Goal: Information Seeking & Learning: Learn about a topic

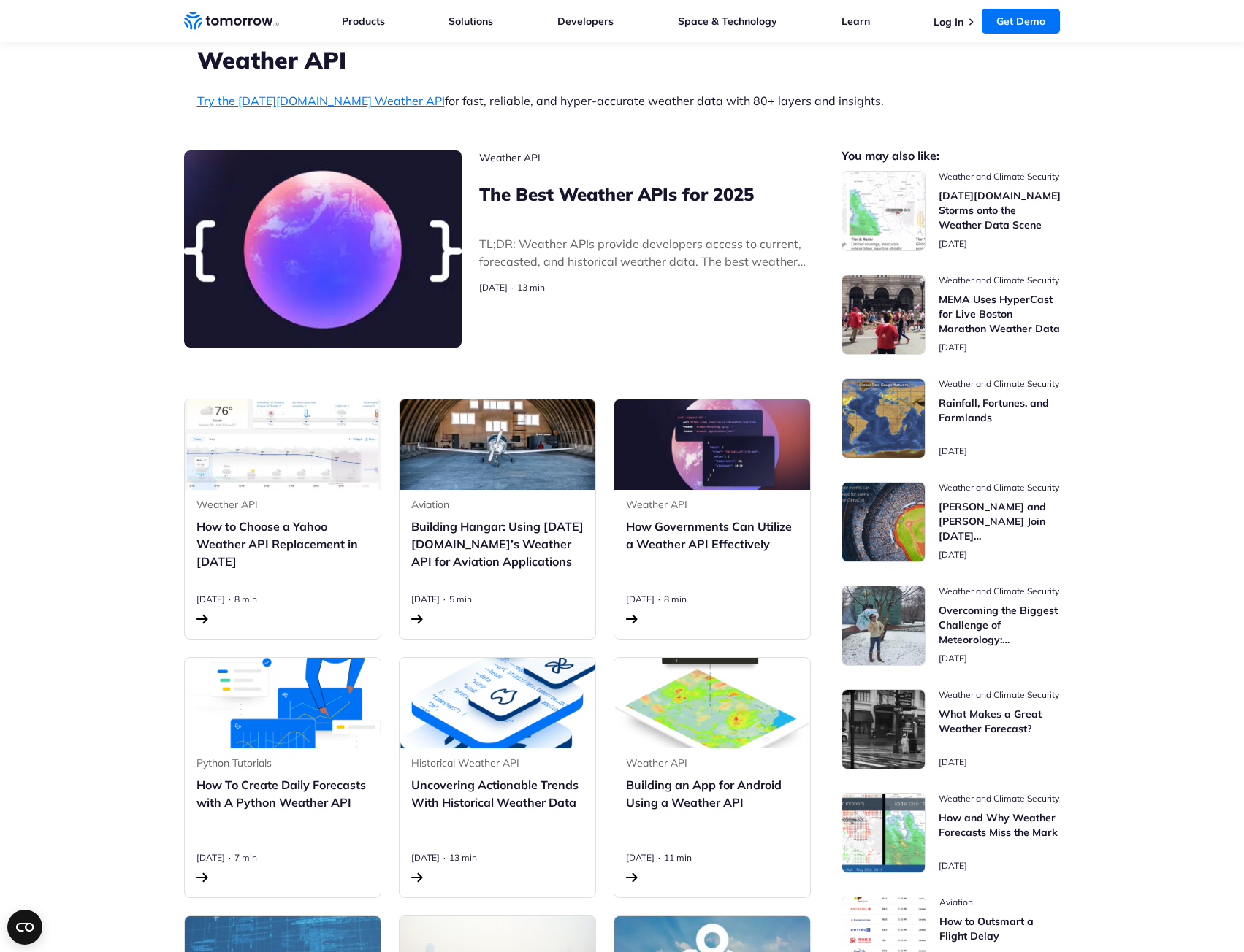
click at [718, 188] on h3 "The Best Weather APIs for 2025" at bounding box center [645, 194] width 332 height 23
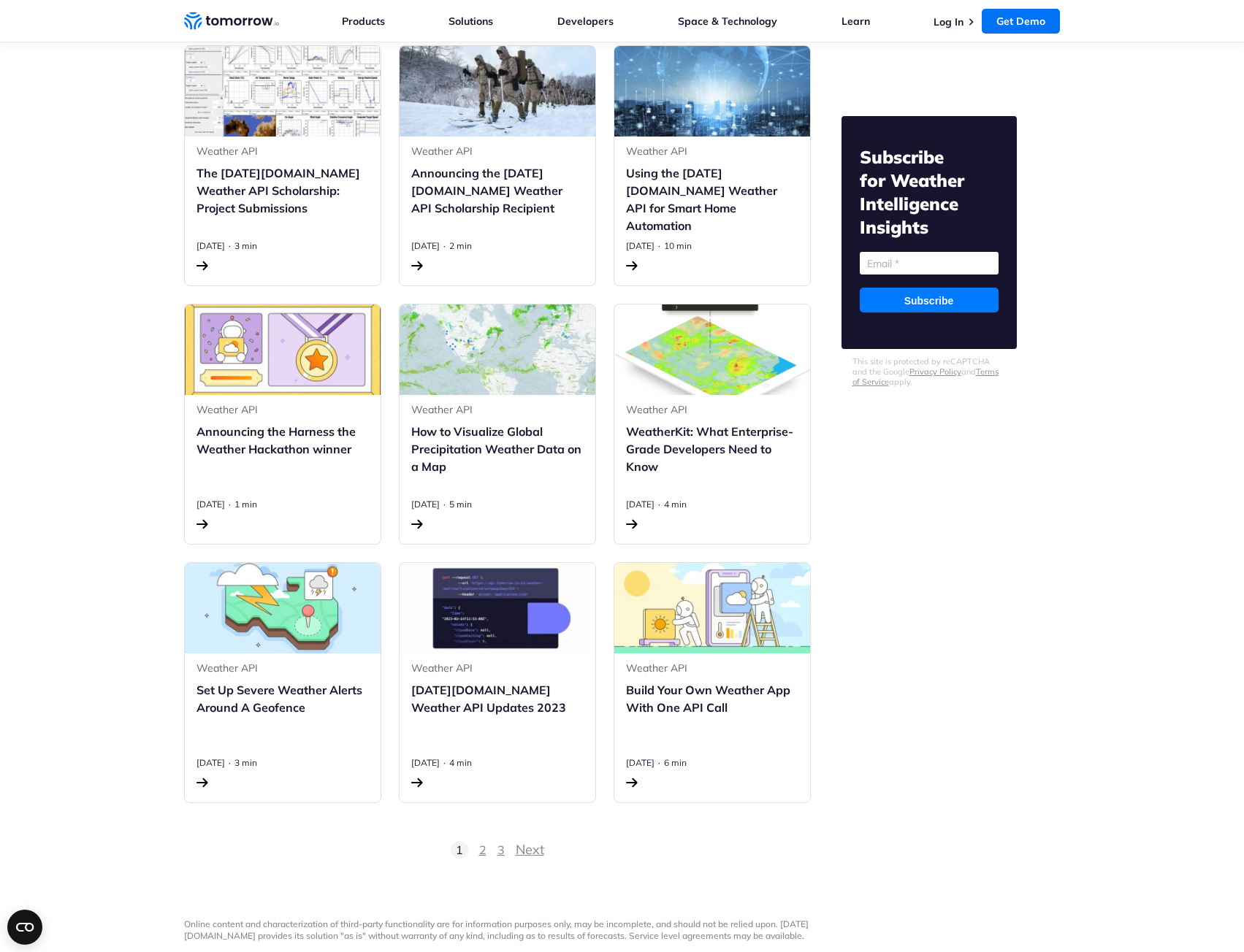
scroll to position [1825, 0]
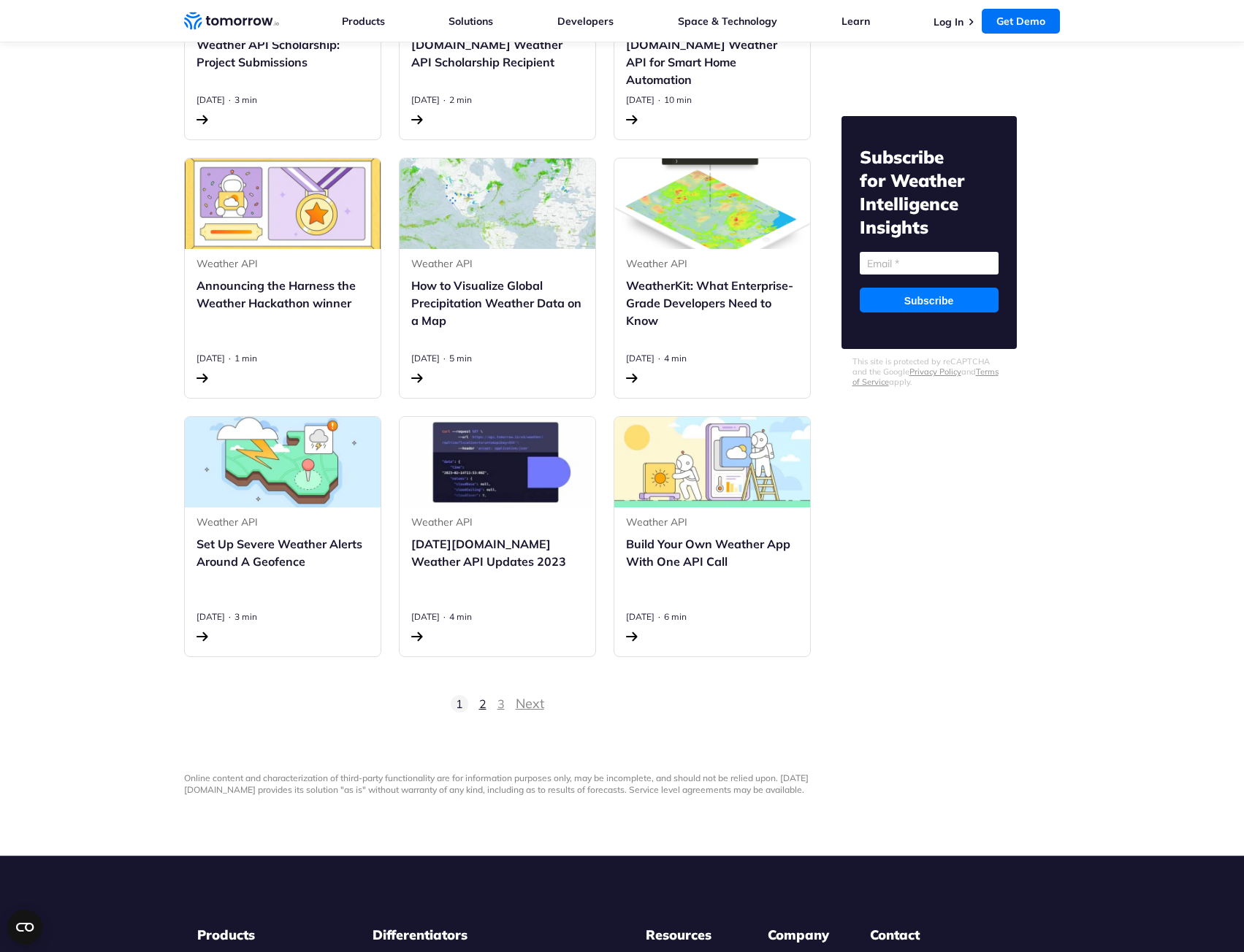
click at [481, 703] on link "2" at bounding box center [483, 704] width 7 height 18
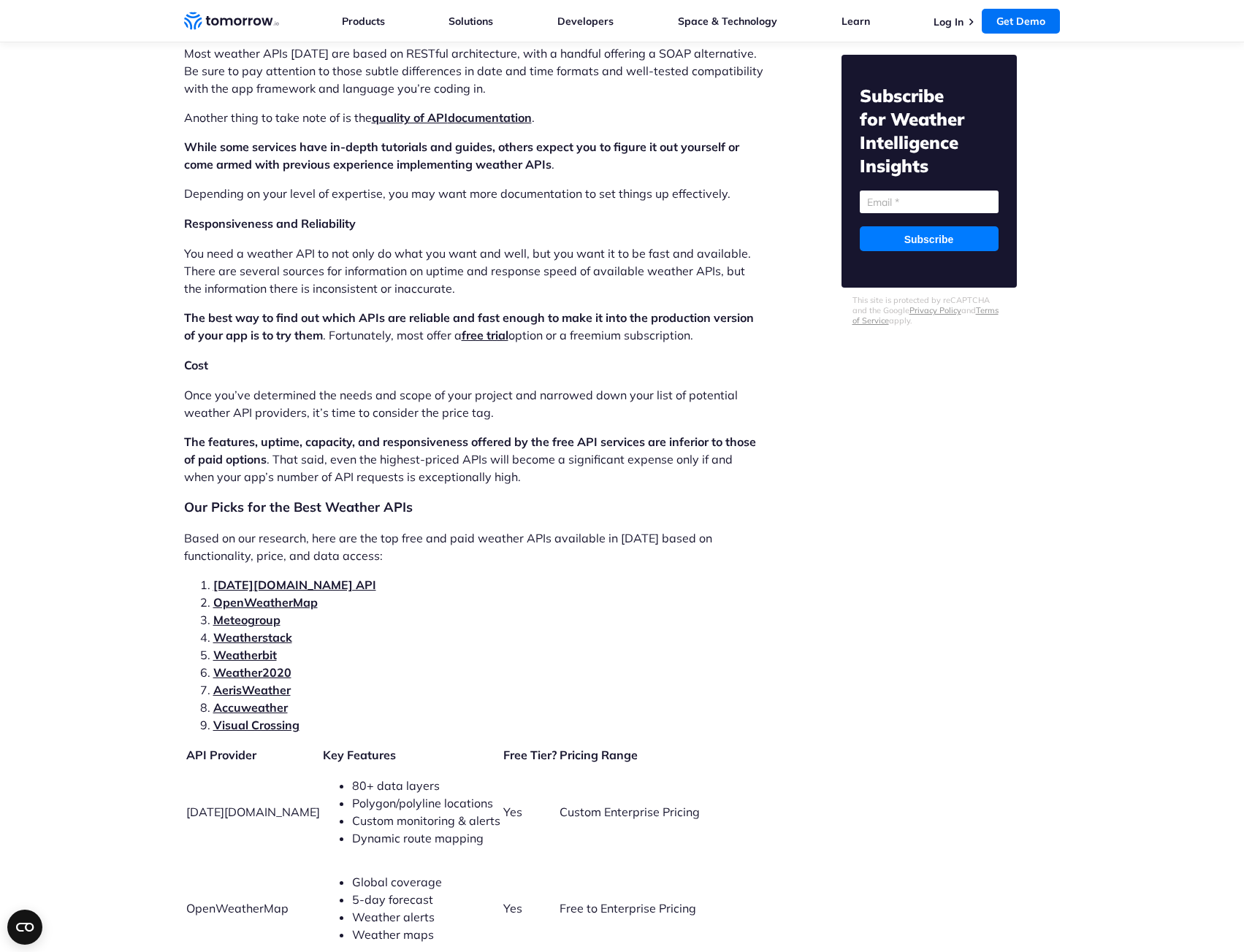
scroll to position [2847, 0]
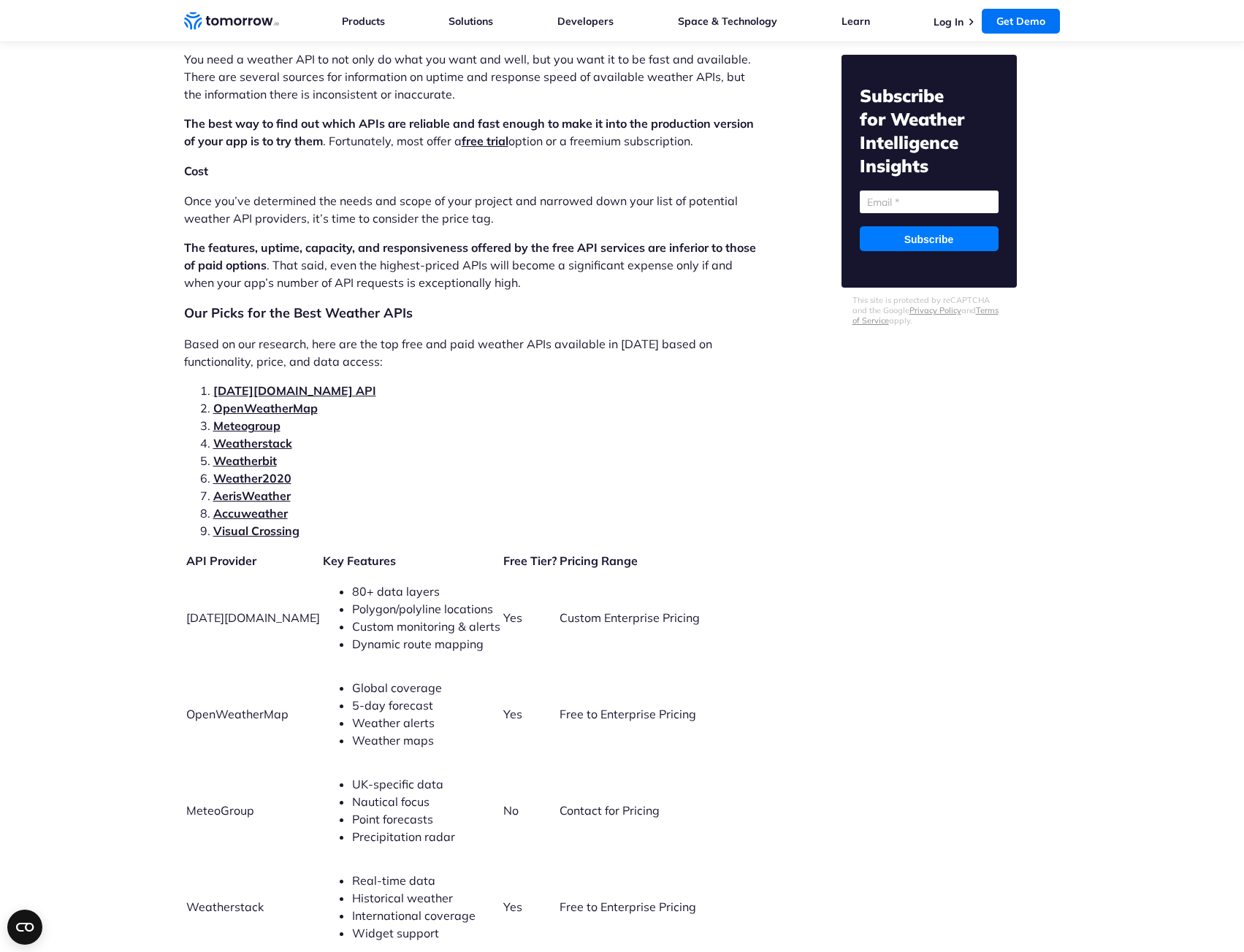
click at [272, 419] on link "Meteogroup" at bounding box center [247, 426] width 68 height 14
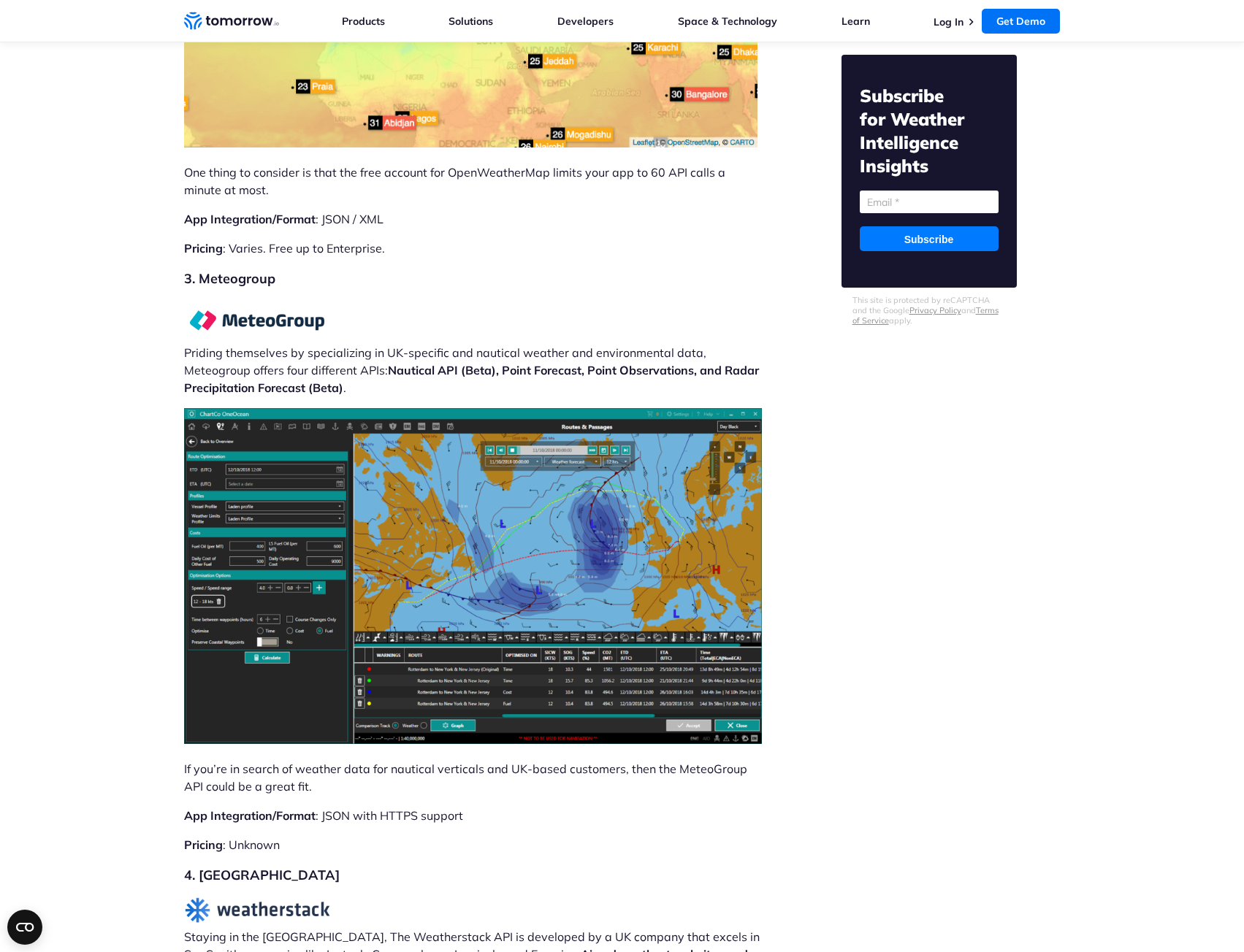
scroll to position [6019, 0]
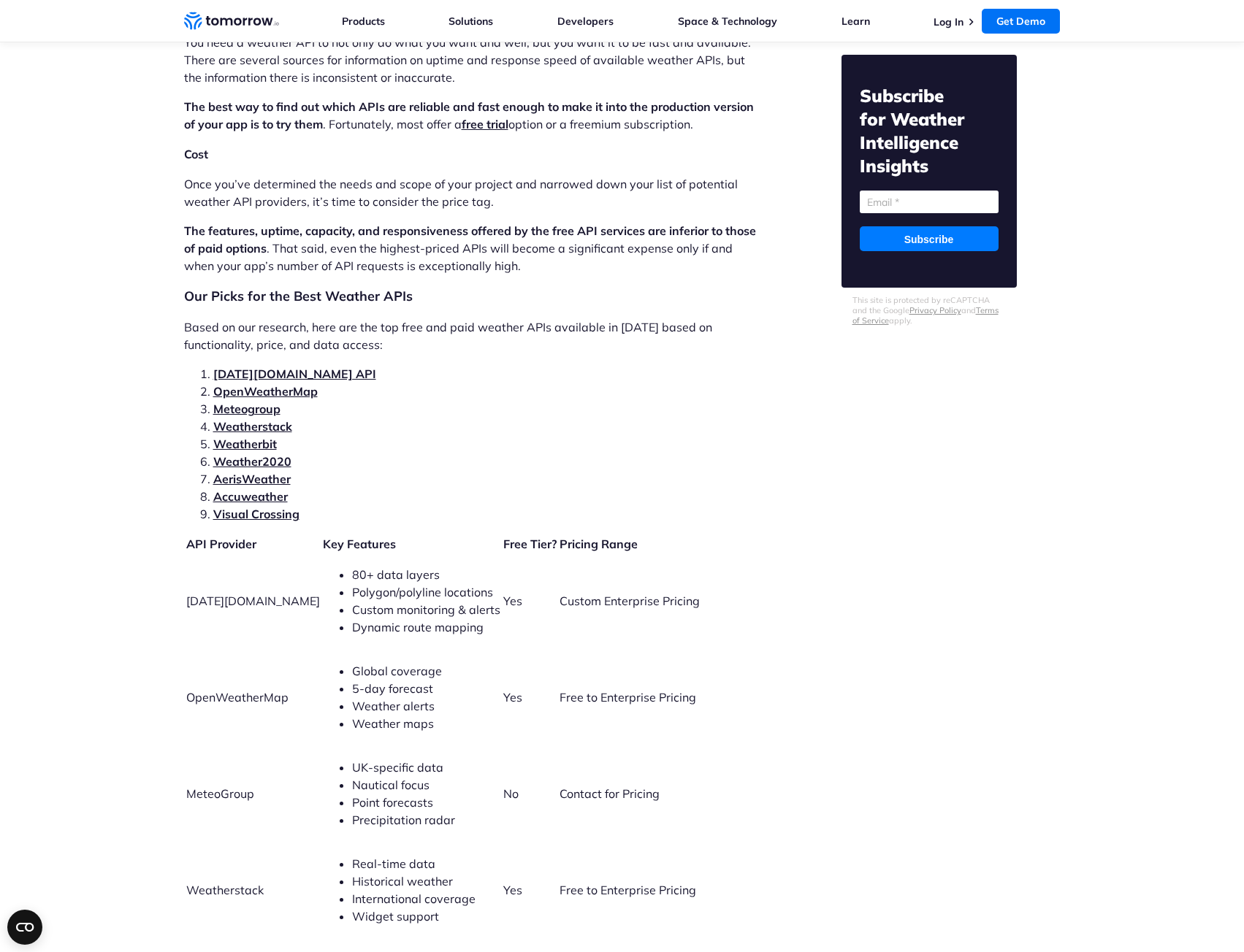
scroll to position [2847, 0]
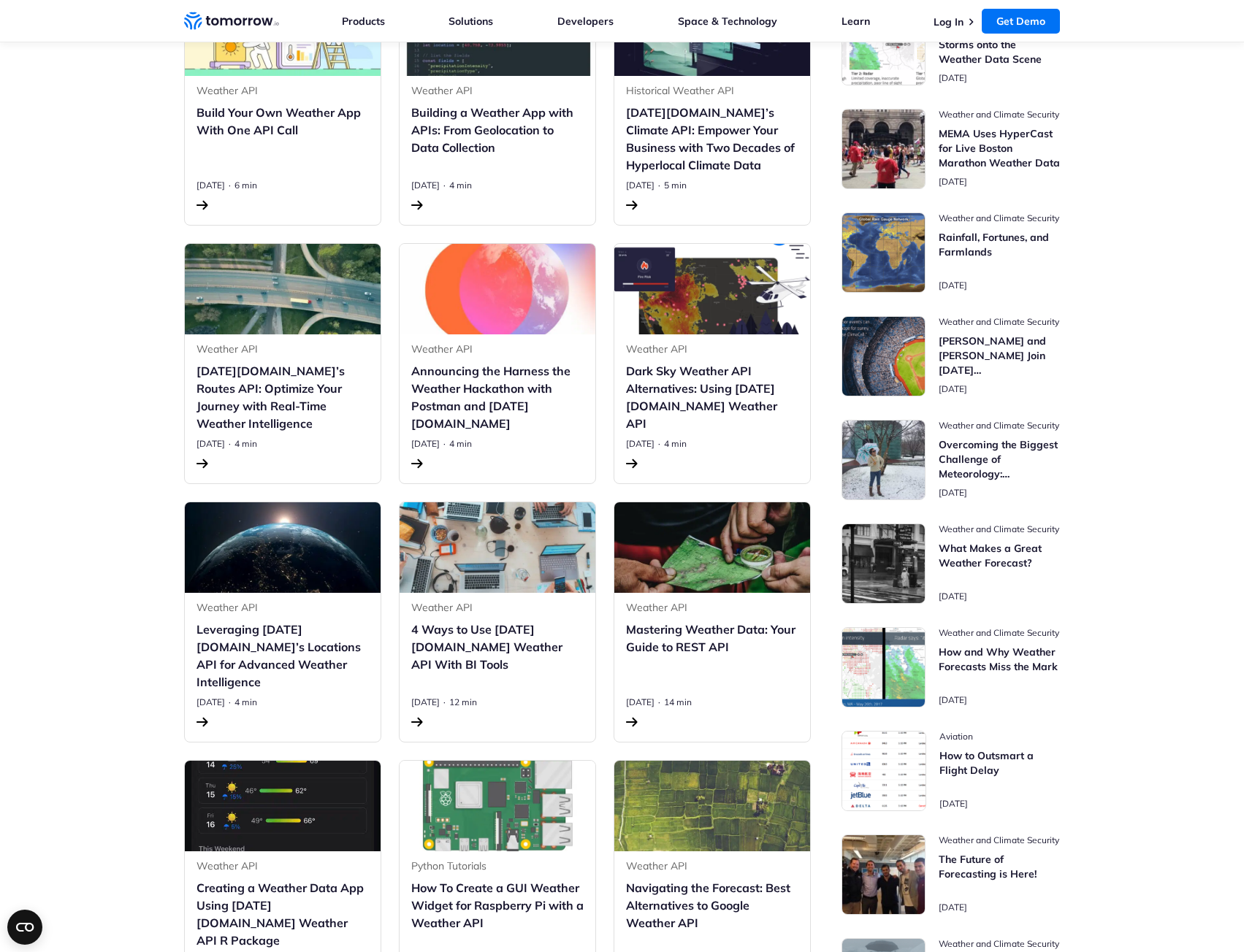
scroll to position [511, 0]
